Goal: Task Accomplishment & Management: Use online tool/utility

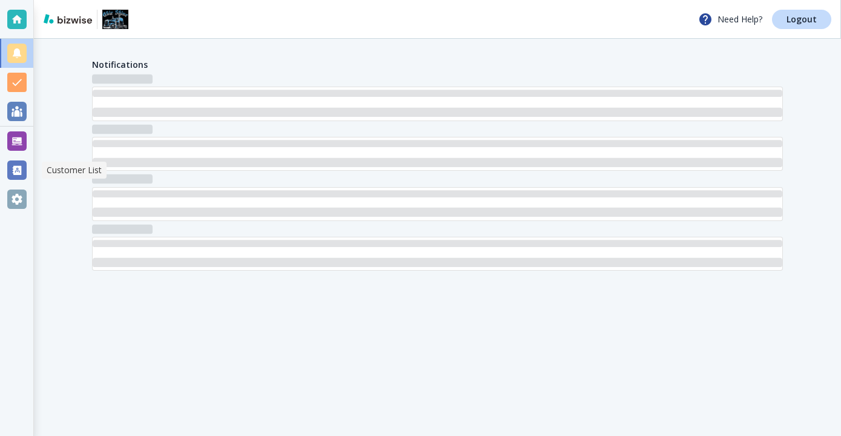
click at [12, 167] on div at bounding box center [16, 170] width 19 height 19
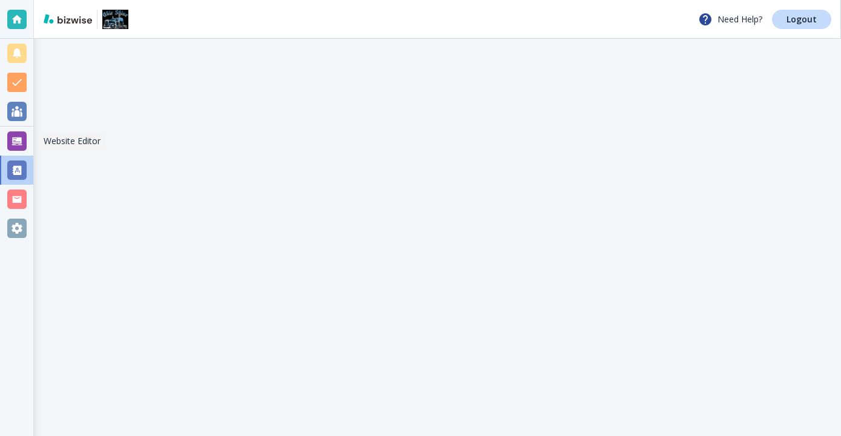
click at [27, 137] on div at bounding box center [17, 141] width 34 height 29
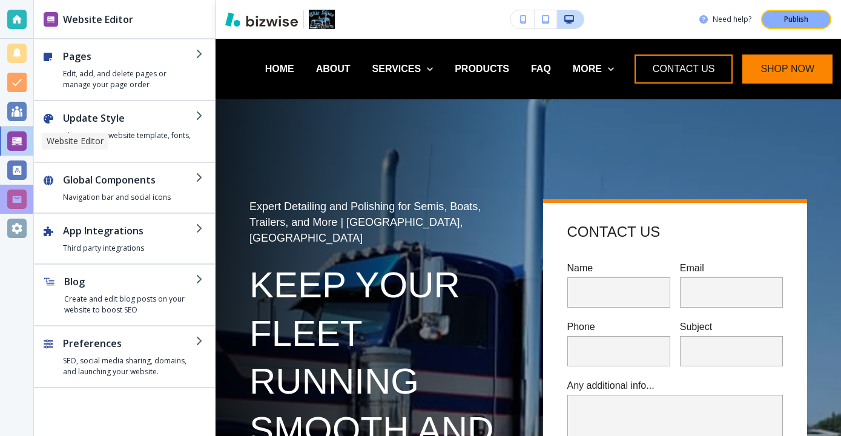
click at [22, 191] on div at bounding box center [16, 199] width 19 height 19
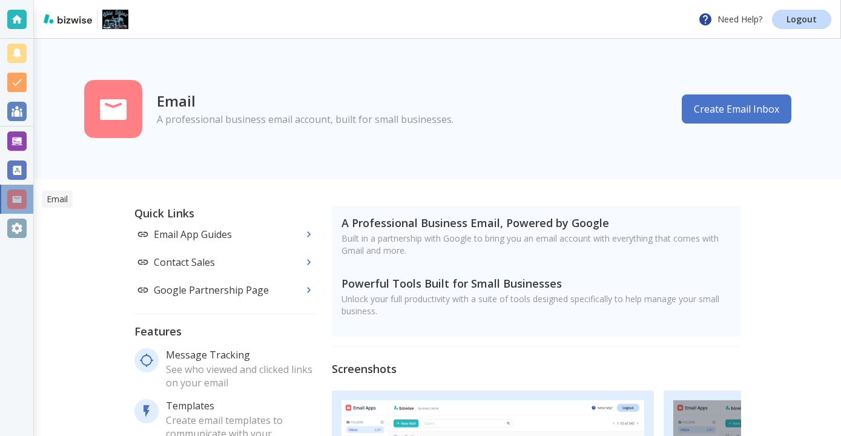
click at [19, 196] on div at bounding box center [16, 199] width 19 height 19
click at [772, 93] on div "Email A professional business email account, built for small businesses. Create…" at bounding box center [437, 109] width 727 height 63
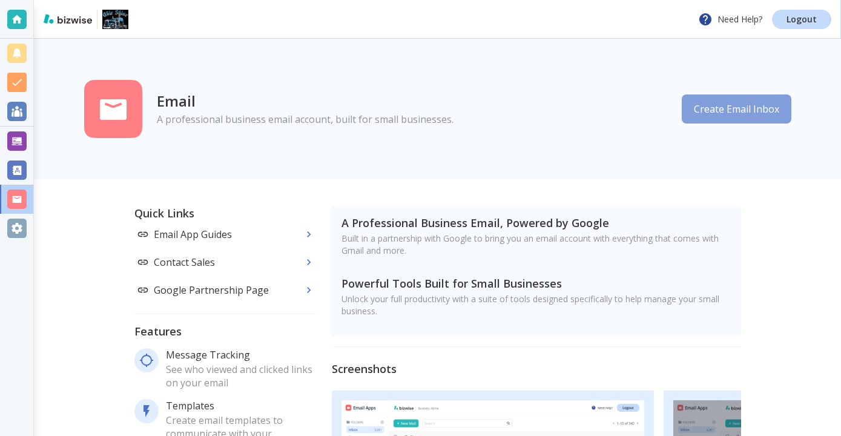
click at [772, 98] on button "Create Email Inbox" at bounding box center [737, 108] width 110 height 29
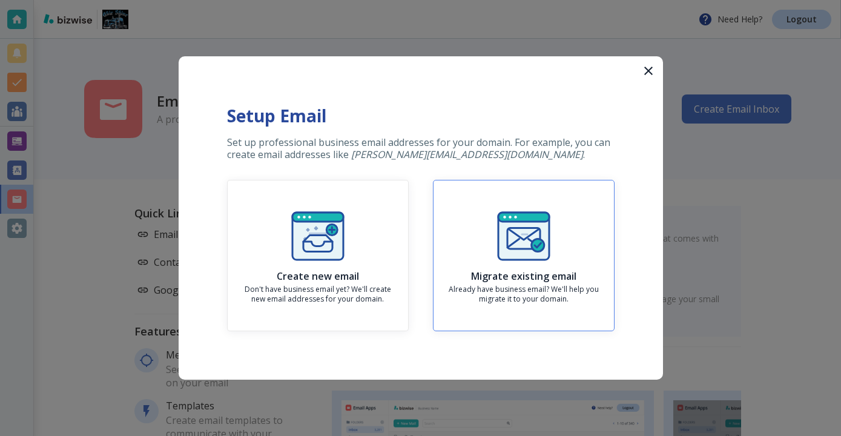
click at [539, 213] on img "button" at bounding box center [524, 236] width 58 height 58
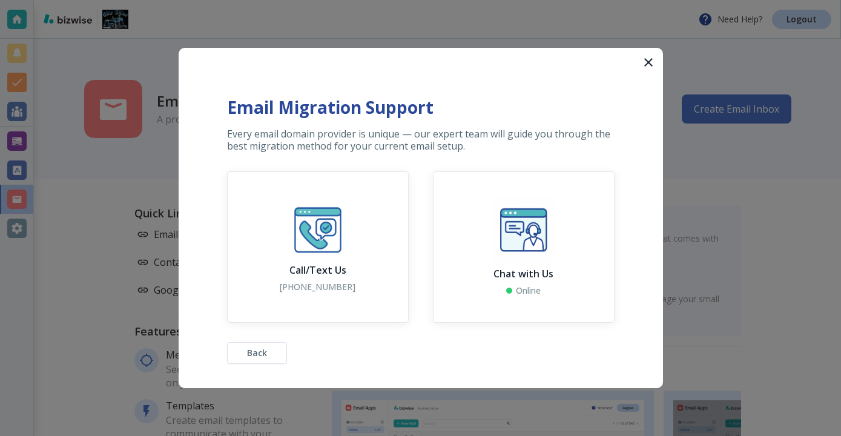
click at [655, 56] on icon "button" at bounding box center [648, 62] width 15 height 15
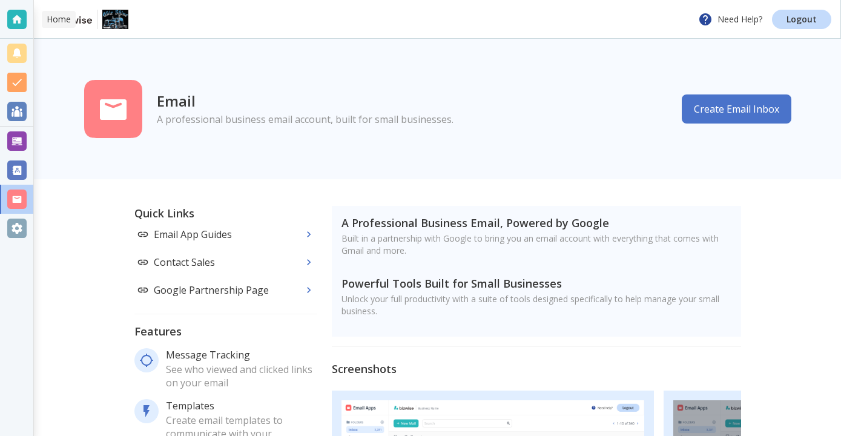
click at [25, 10] on div at bounding box center [16, 19] width 19 height 19
